Goal: Task Accomplishment & Management: Use online tool/utility

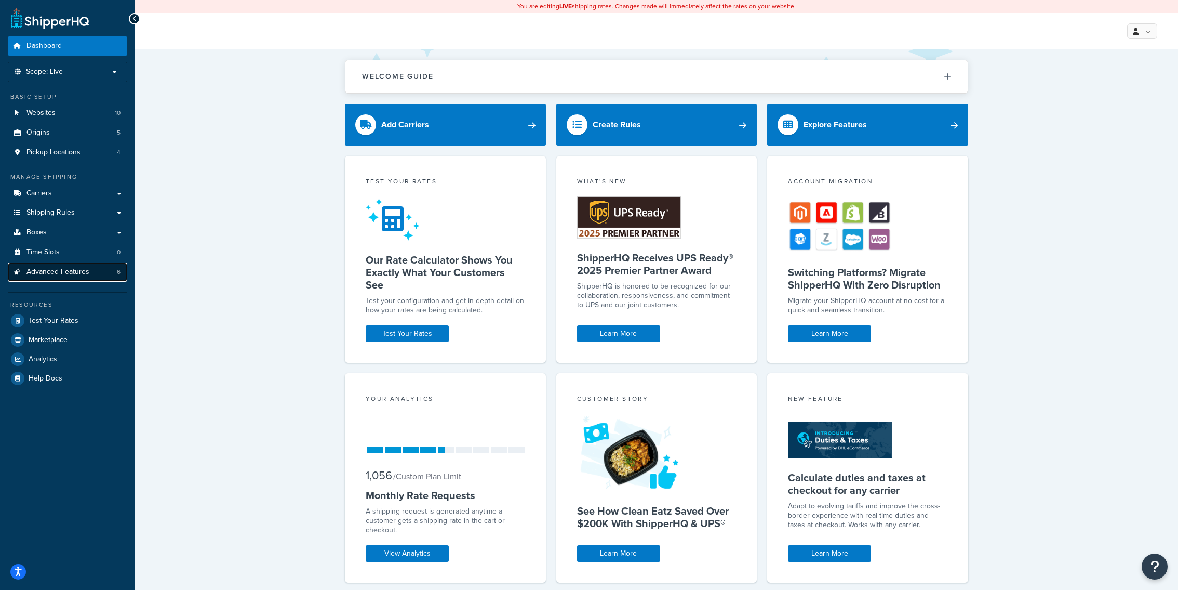
click at [104, 274] on link "Advanced Features 6" at bounding box center [67, 271] width 119 height 19
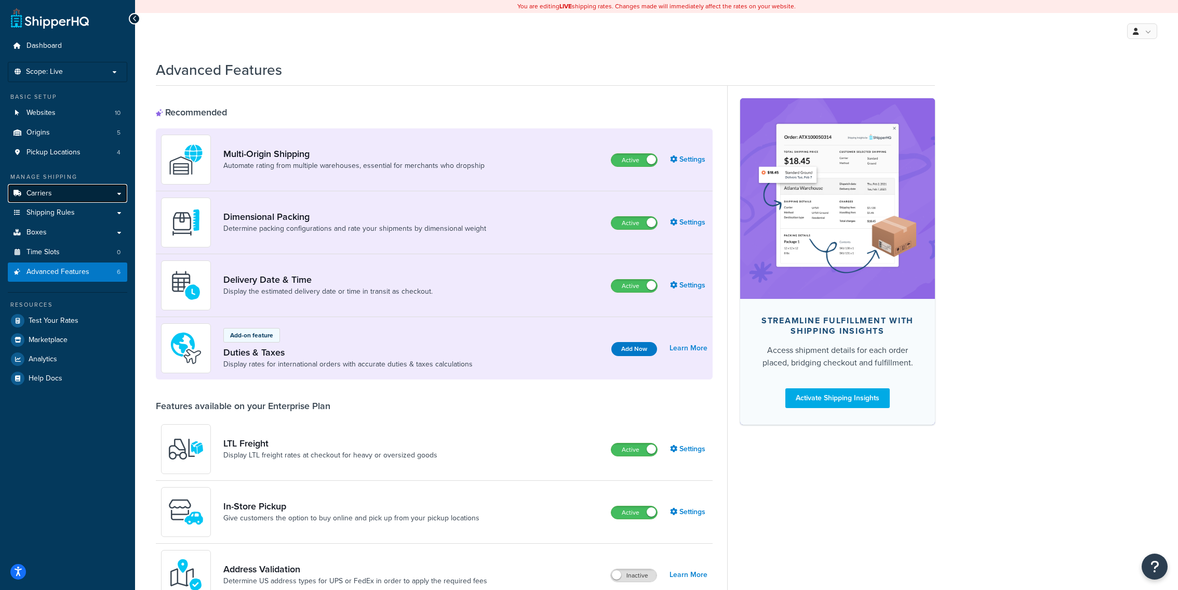
click at [73, 191] on link "Carriers" at bounding box center [67, 193] width 119 height 19
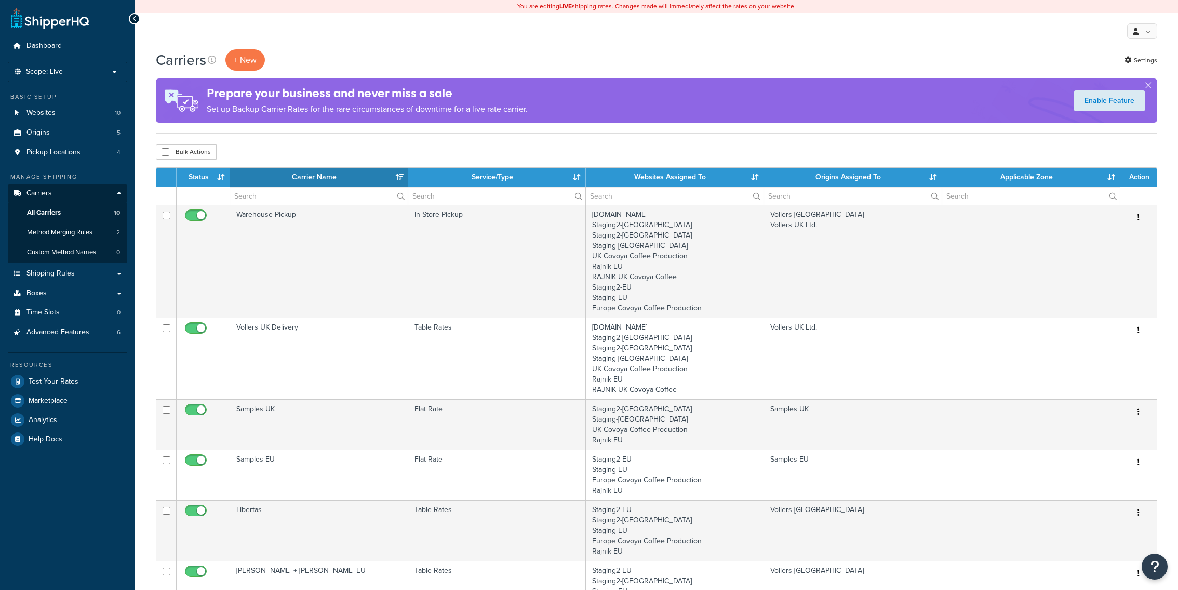
select select "15"
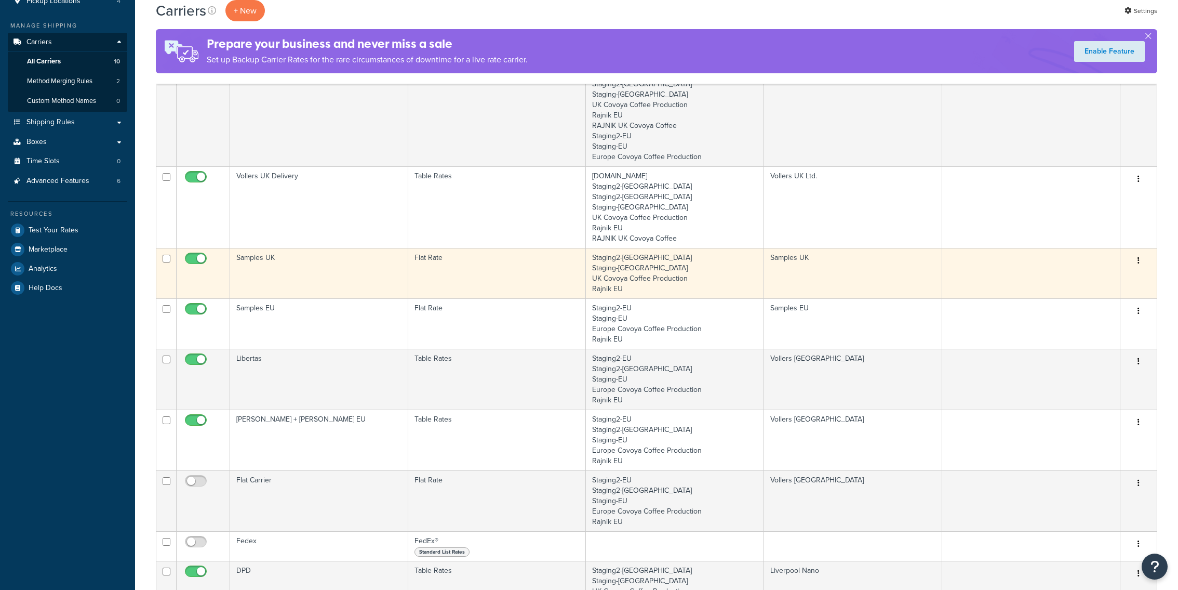
scroll to position [175, 0]
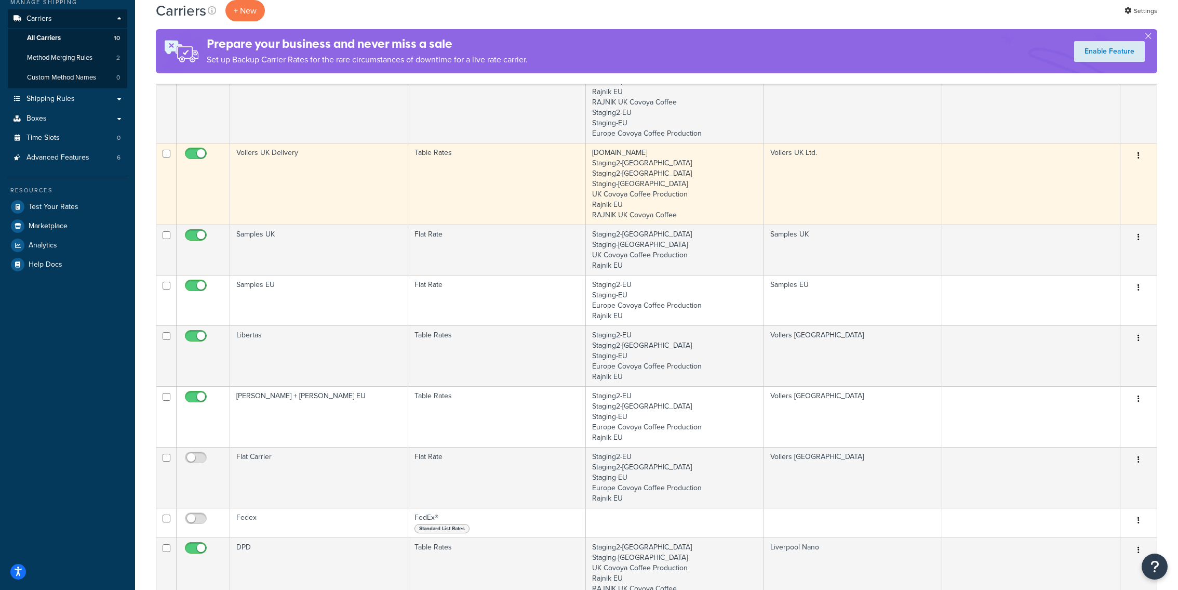
click at [335, 211] on td "Vollers UK Delivery" at bounding box center [319, 184] width 178 height 82
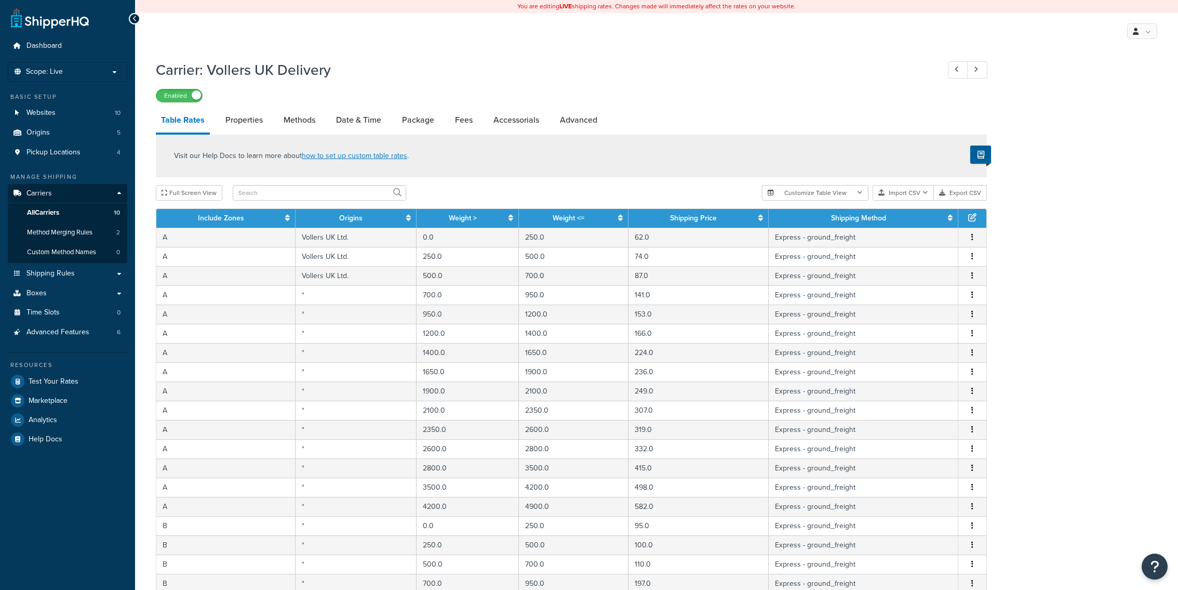
select select "25"
click at [895, 197] on button "Import CSV" at bounding box center [903, 193] width 61 height 16
click at [905, 201] on div "Customize Table View Show all columns Show selected columns Import CSV Import a…" at bounding box center [874, 193] width 225 height 16
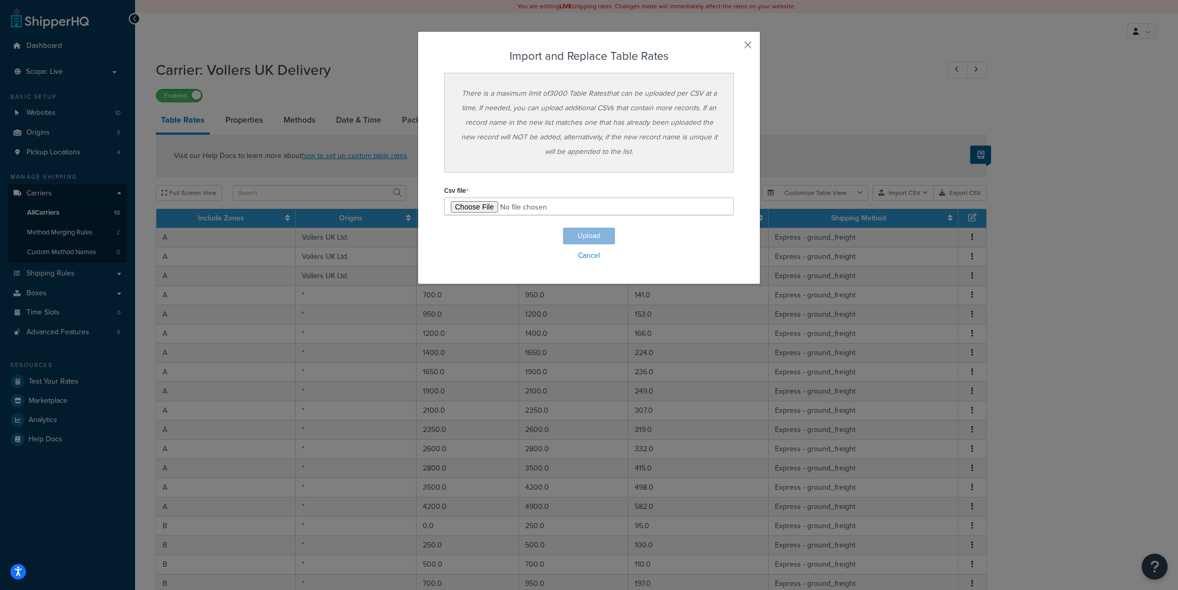
click at [734, 47] on button "button" at bounding box center [732, 48] width 3 height 3
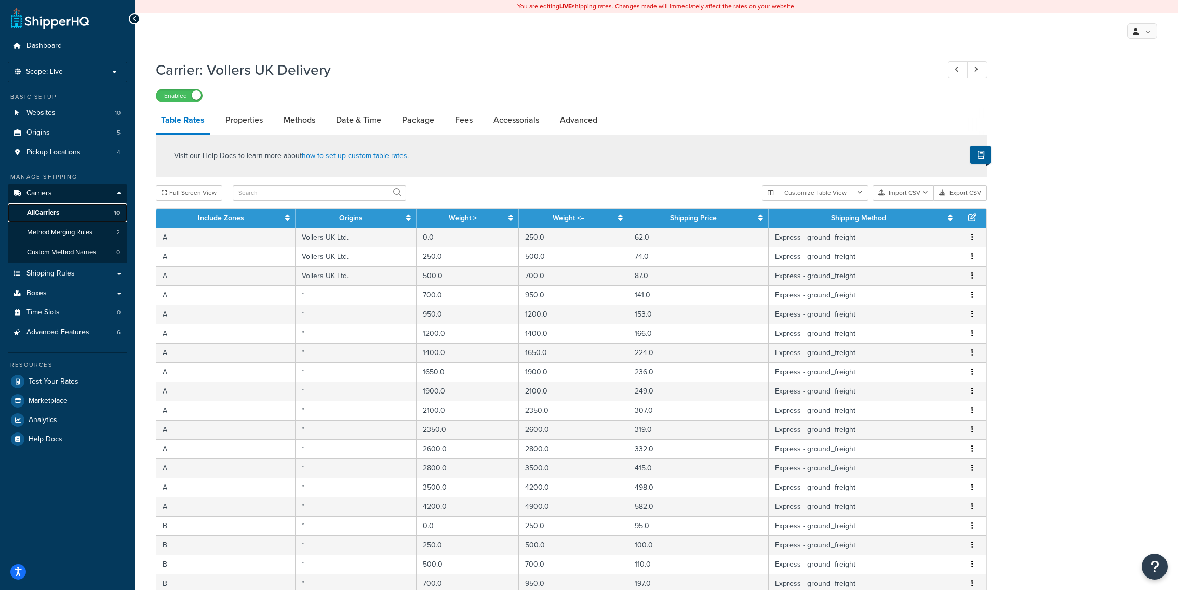
click at [86, 213] on link "All Carriers 10" at bounding box center [67, 212] width 119 height 19
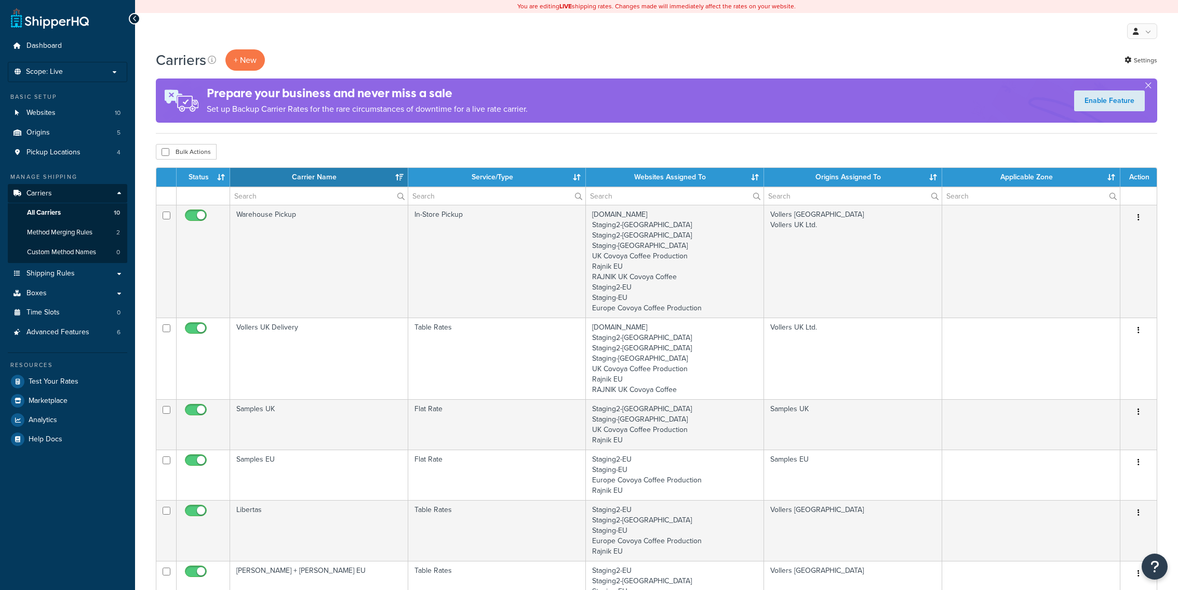
select select "15"
